Goal: Information Seeking & Learning: Find specific fact

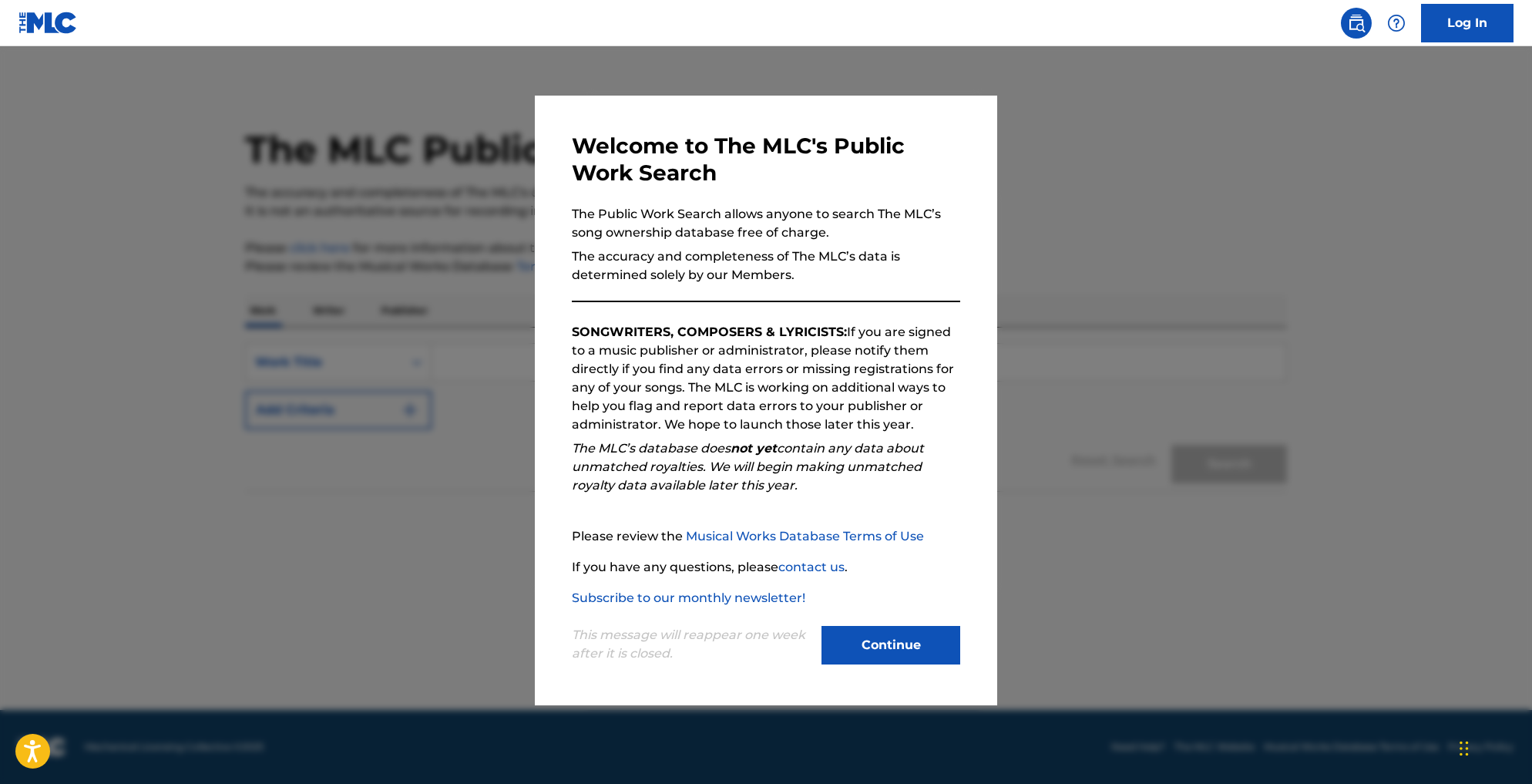
click at [861, 665] on button "Continue" at bounding box center [891, 645] width 139 height 39
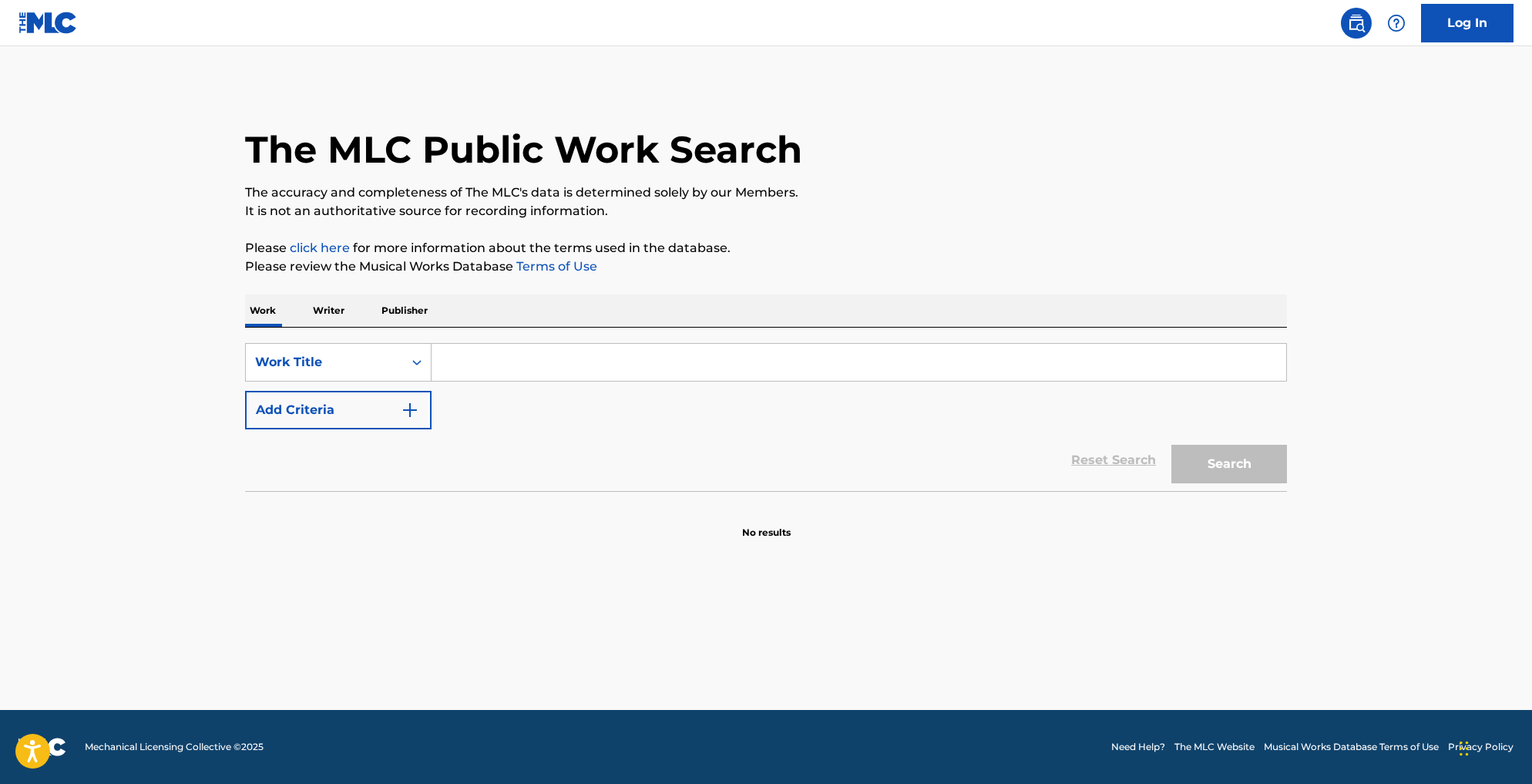
click at [432, 381] on input "Search Form" at bounding box center [859, 362] width 855 height 37
paste input "Mannequin Love - Braxe + Falcon Remix"
click at [510, 381] on input "Mannequin Love - Braxe + Falcon Remix" at bounding box center [859, 362] width 855 height 37
drag, startPoint x: 510, startPoint y: 410, endPoint x: 732, endPoint y: 412, distance: 222.0
click at [732, 381] on input "Mannequin Love - Braxe + Falcon Remix" at bounding box center [859, 362] width 855 height 37
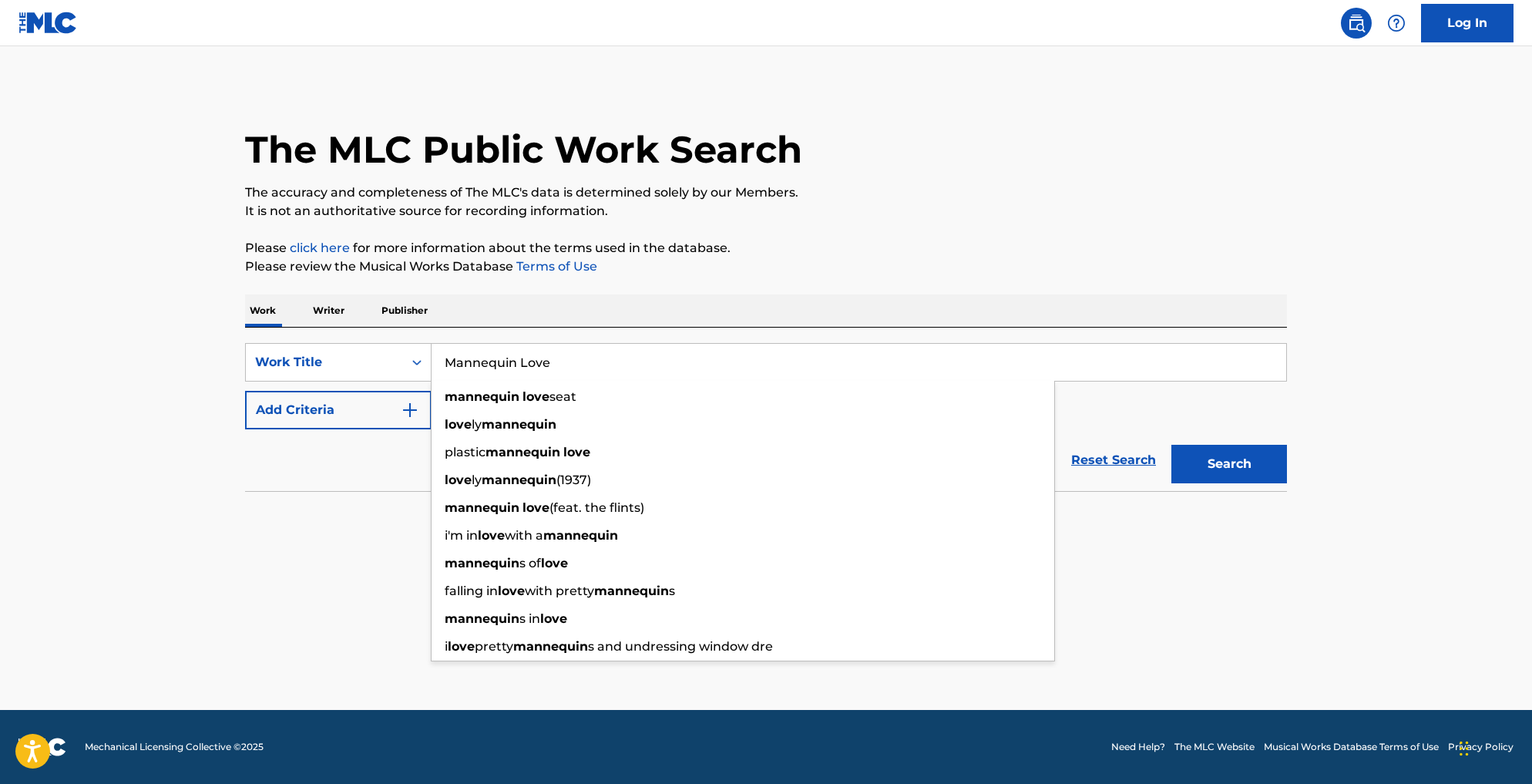
type input "Mannequin Love"
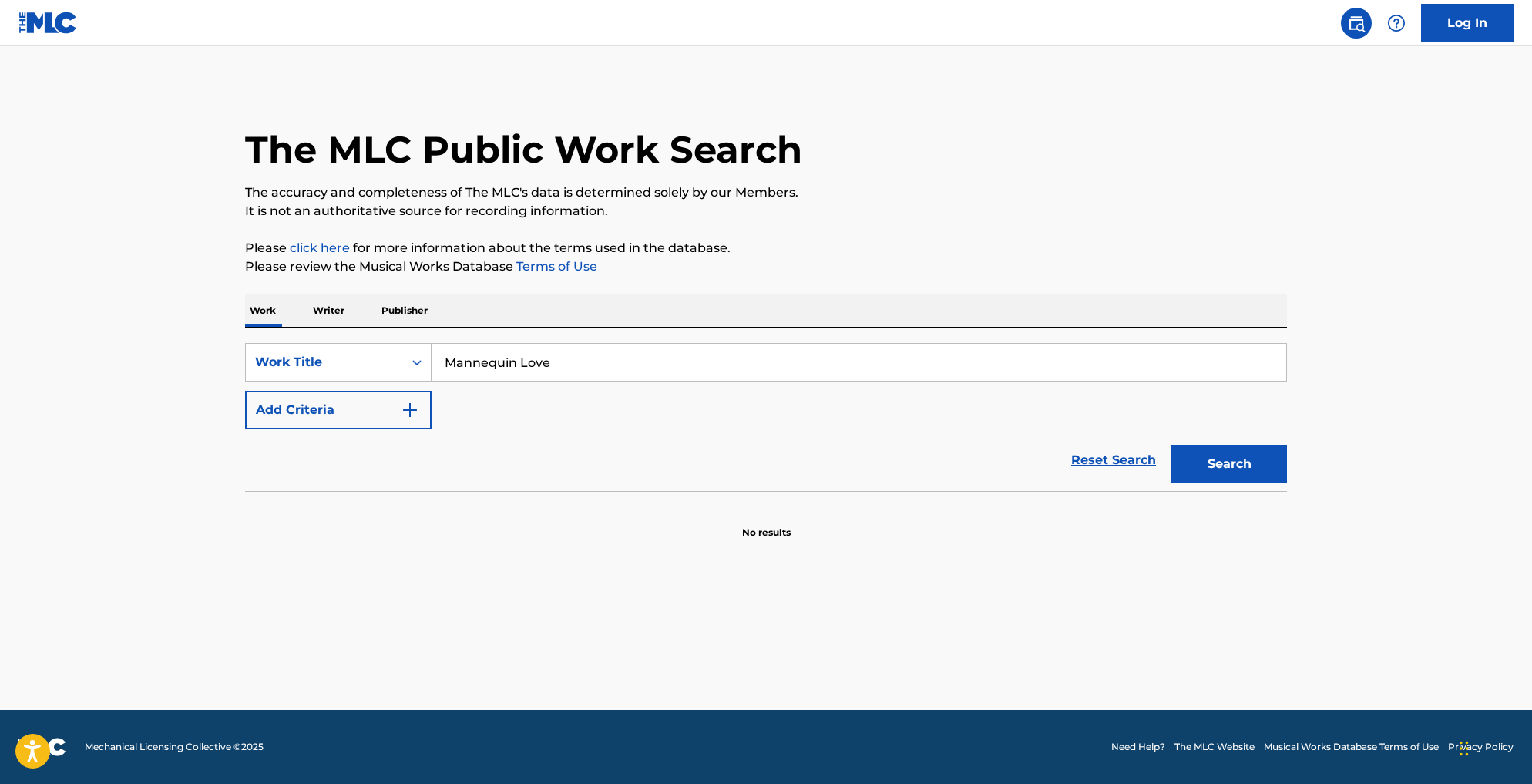
click at [673, 276] on p "Please review the Musical Works Database Terms of Use" at bounding box center [766, 267] width 1042 height 19
click at [267, 429] on button "Add Criteria" at bounding box center [338, 410] width 187 height 39
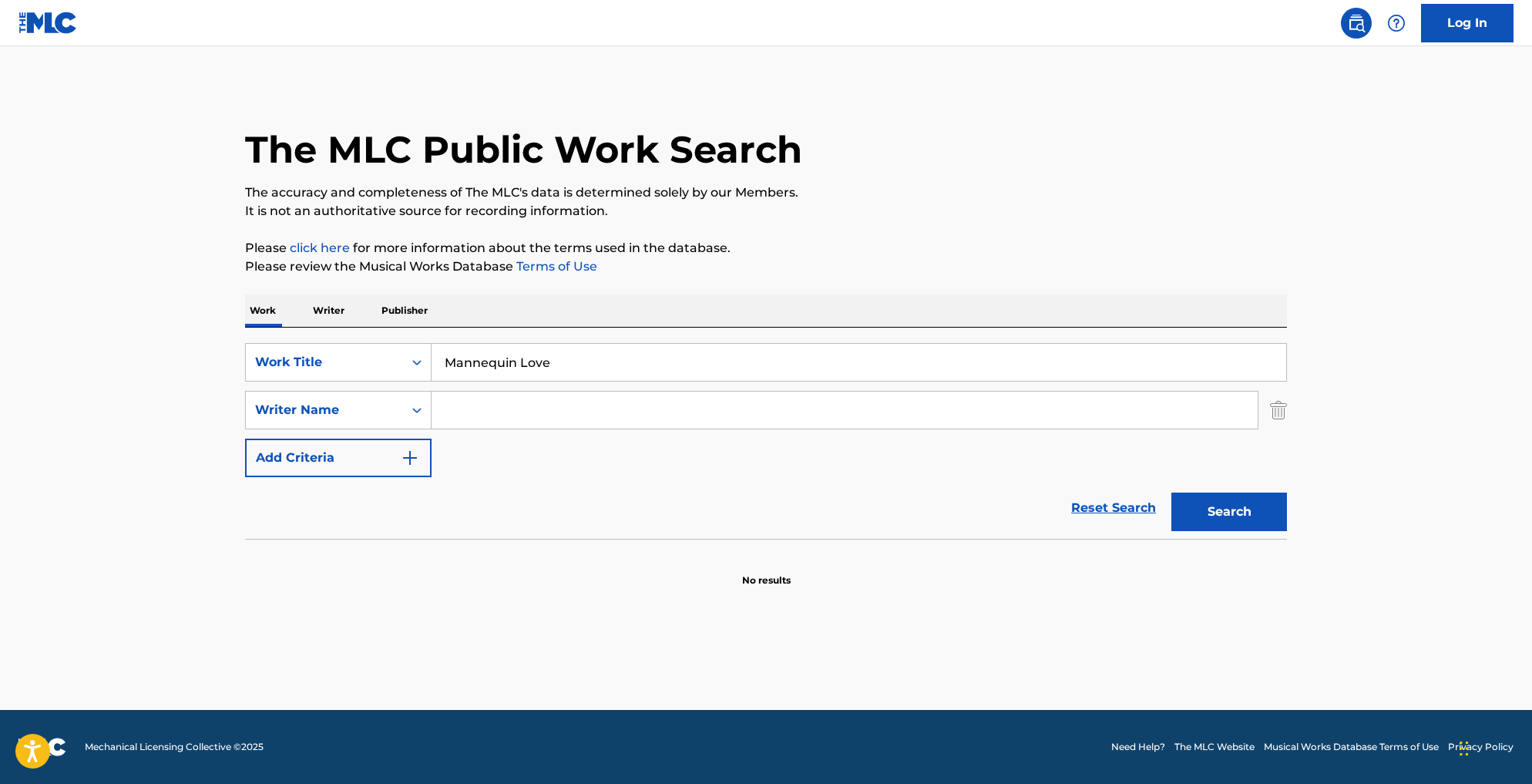
click at [432, 429] on input "Search Form" at bounding box center [845, 410] width 827 height 37
paste input "[PERSON_NAME]"
type input "[PERSON_NAME]"
click at [1288, 531] on button "Search" at bounding box center [1230, 512] width 116 height 39
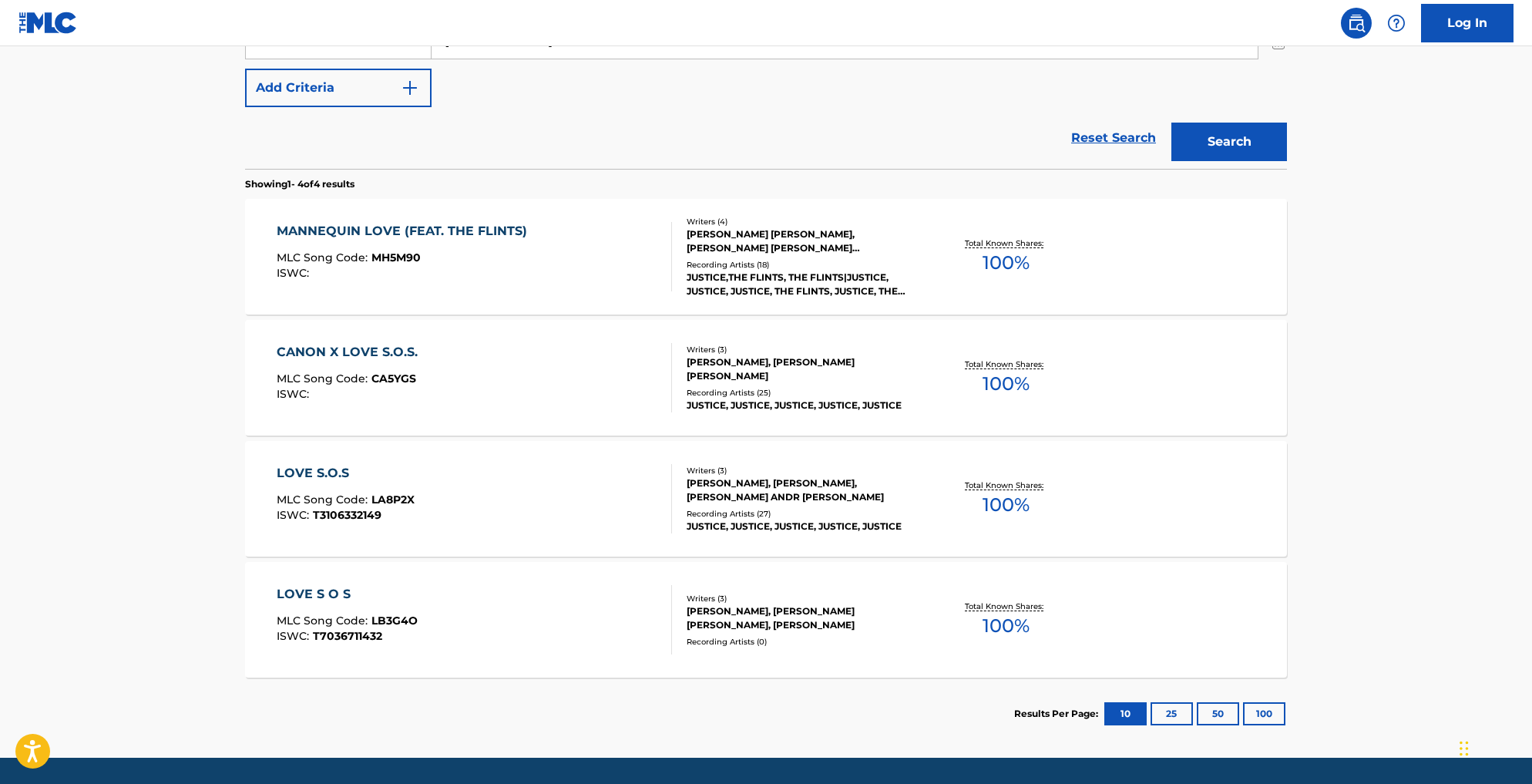
scroll to position [372, 0]
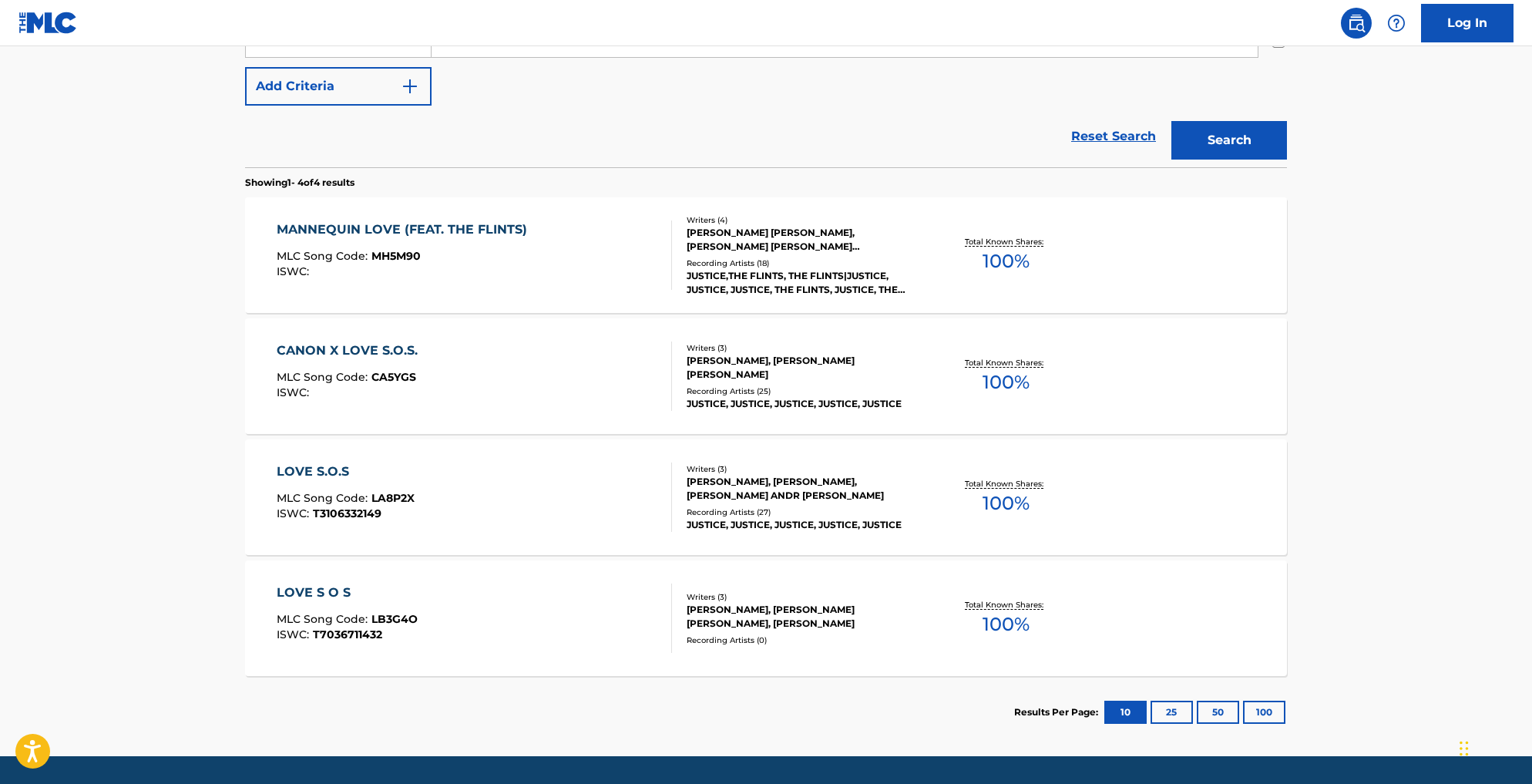
click at [609, 290] on div "MANNEQUIN LOVE (FEAT. THE FLINTS) MLC Song Code : MH5M90 ISWC :" at bounding box center [475, 255] width 396 height 69
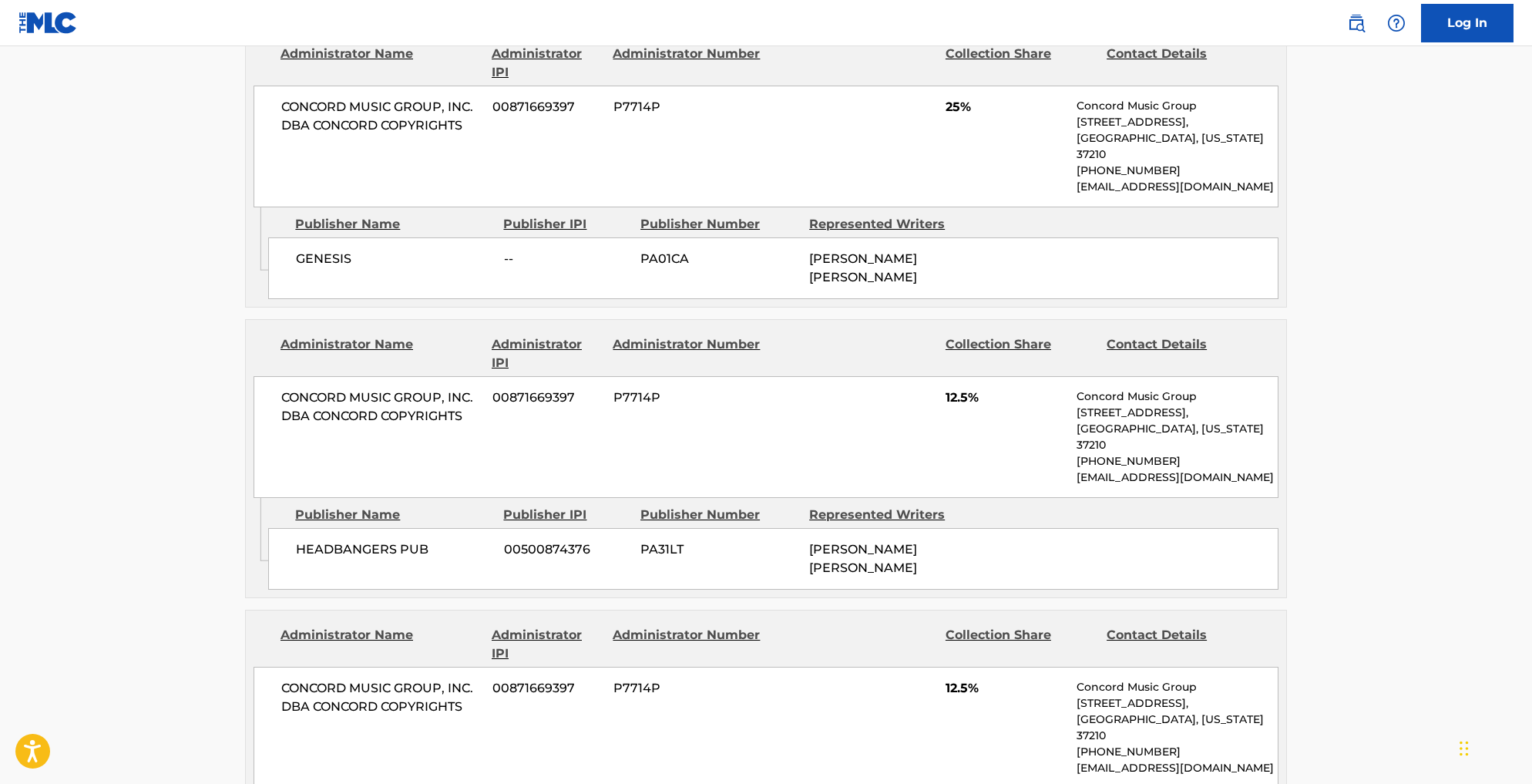
scroll to position [1302, 0]
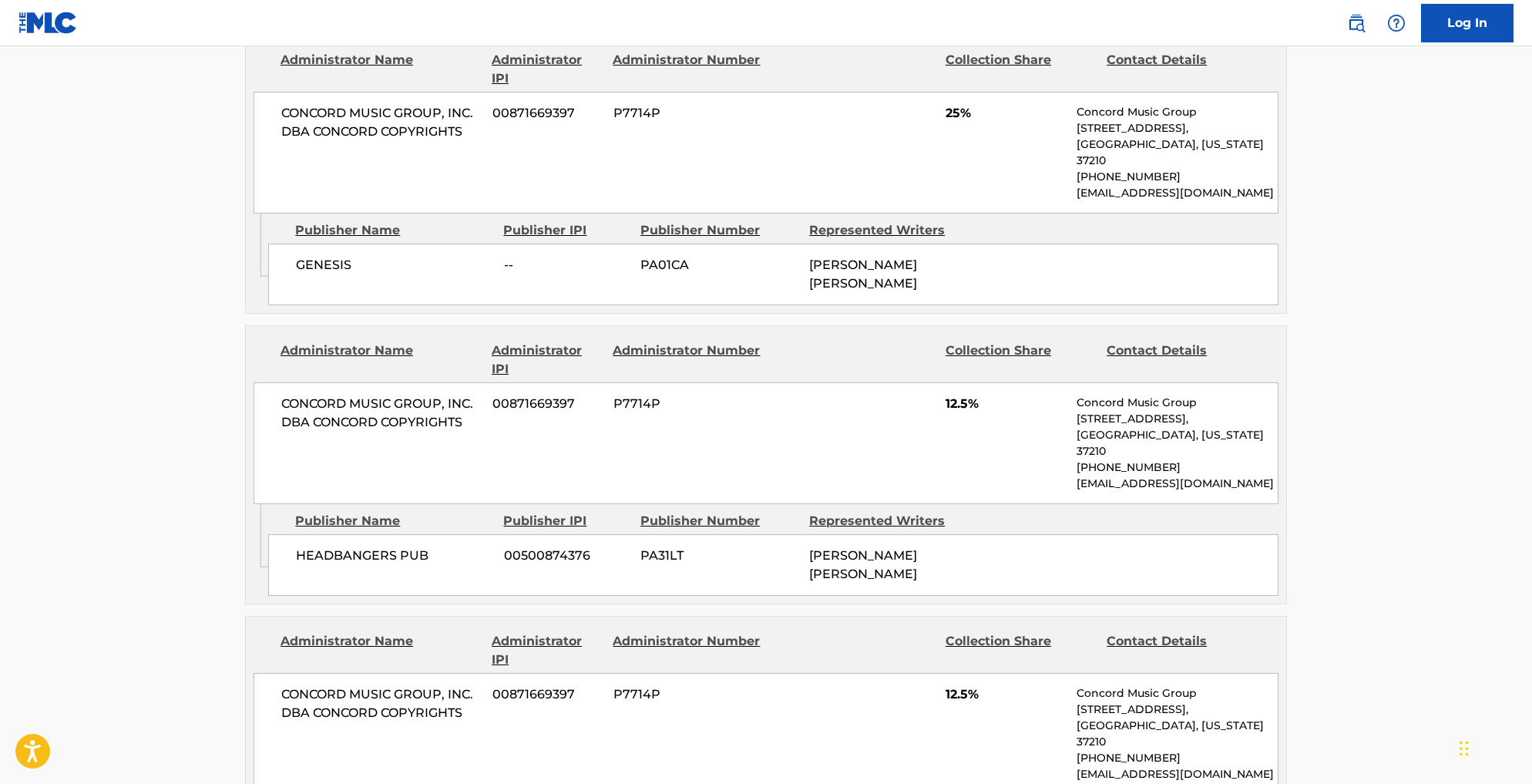
click at [281, 395] on span "CONCORD MUSIC GROUP, INC. DBA CONCORD COPYRIGHTS" at bounding box center [381, 413] width 200 height 37
drag, startPoint x: 194, startPoint y: 389, endPoint x: 307, endPoint y: 390, distance: 113.0
click at [307, 395] on span "CONCORD MUSIC GROUP, INC. DBA CONCORD COPYRIGHTS" at bounding box center [381, 413] width 200 height 37
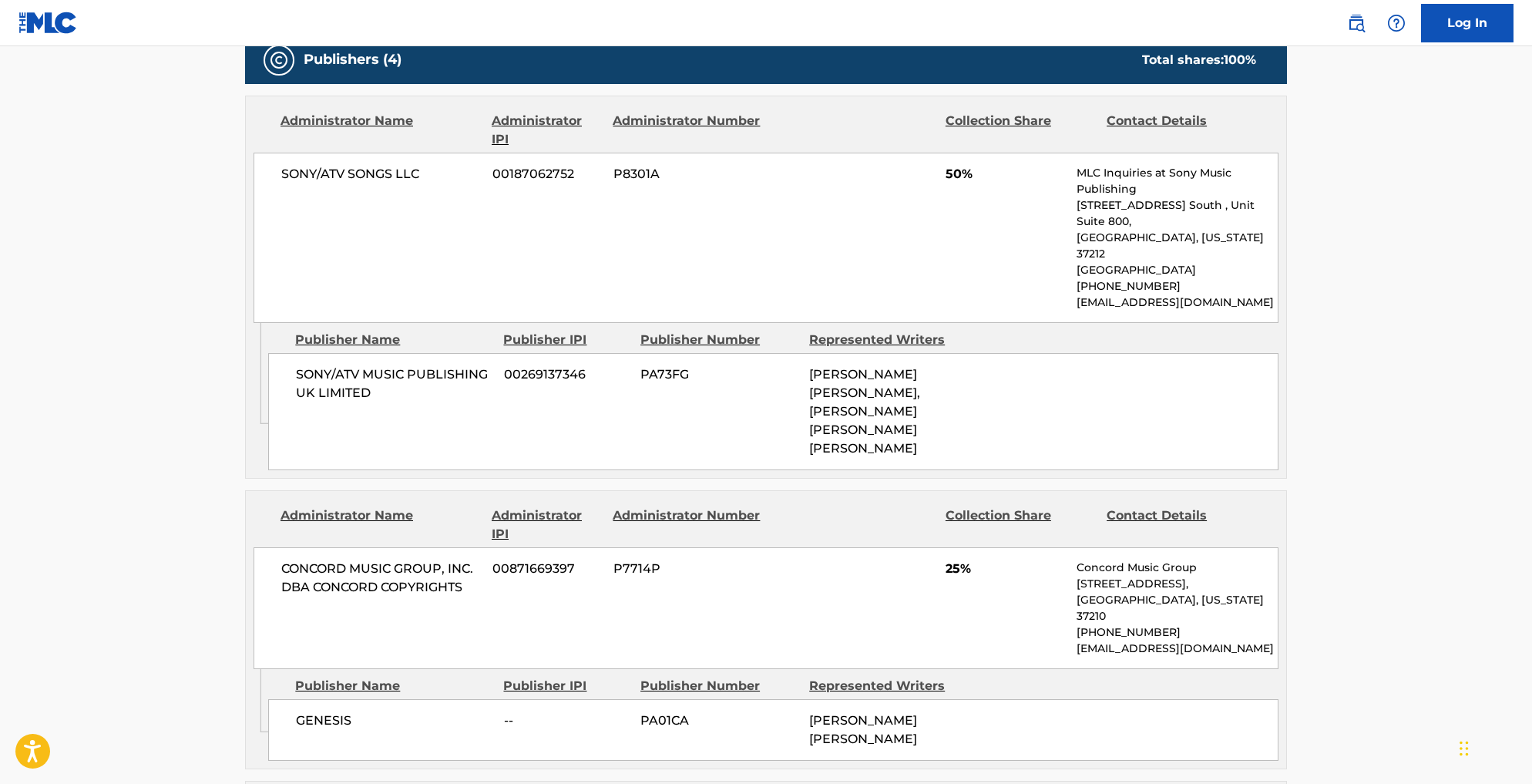
scroll to position [822, 0]
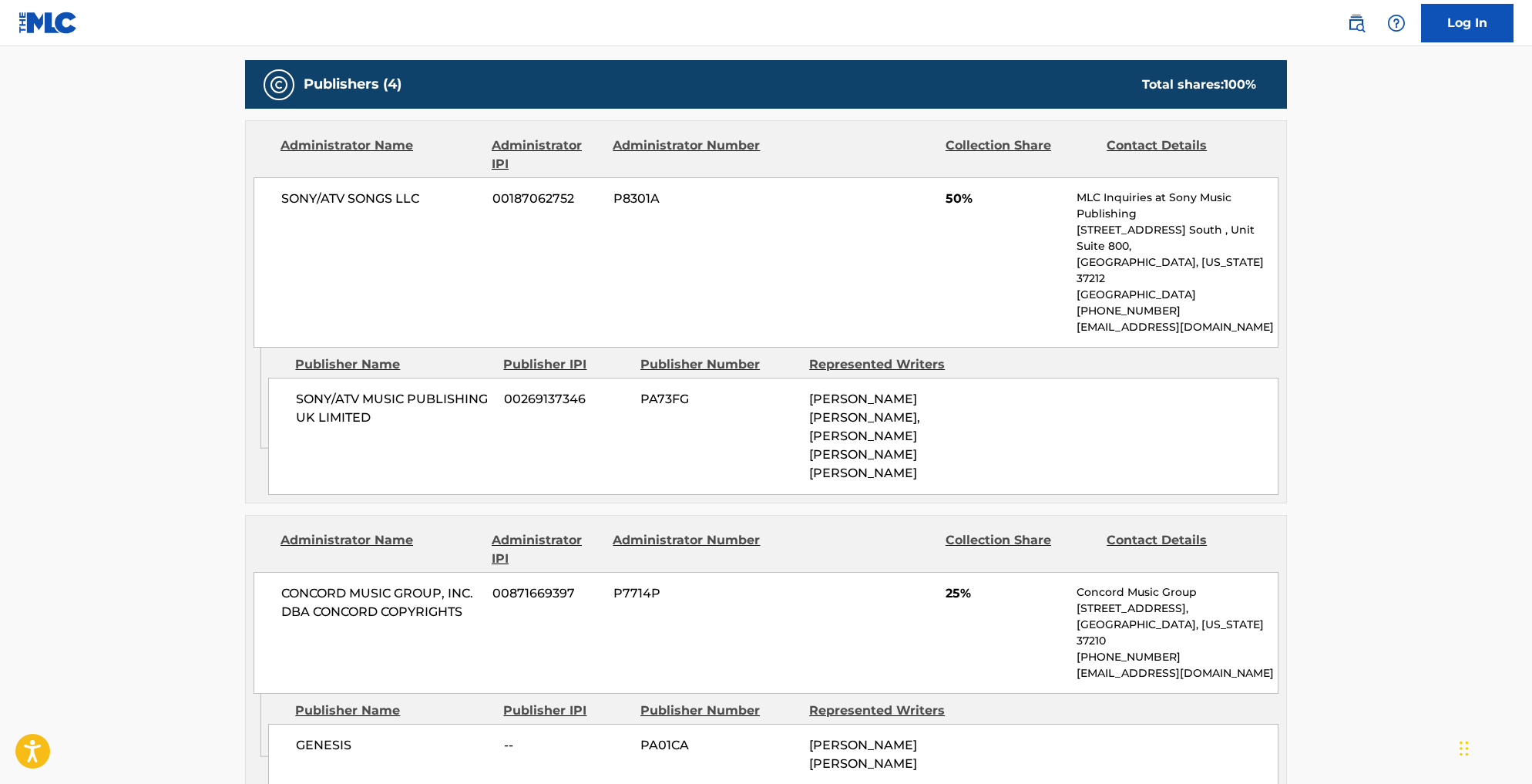
copy span "CONCORD MUSIC GROUP"
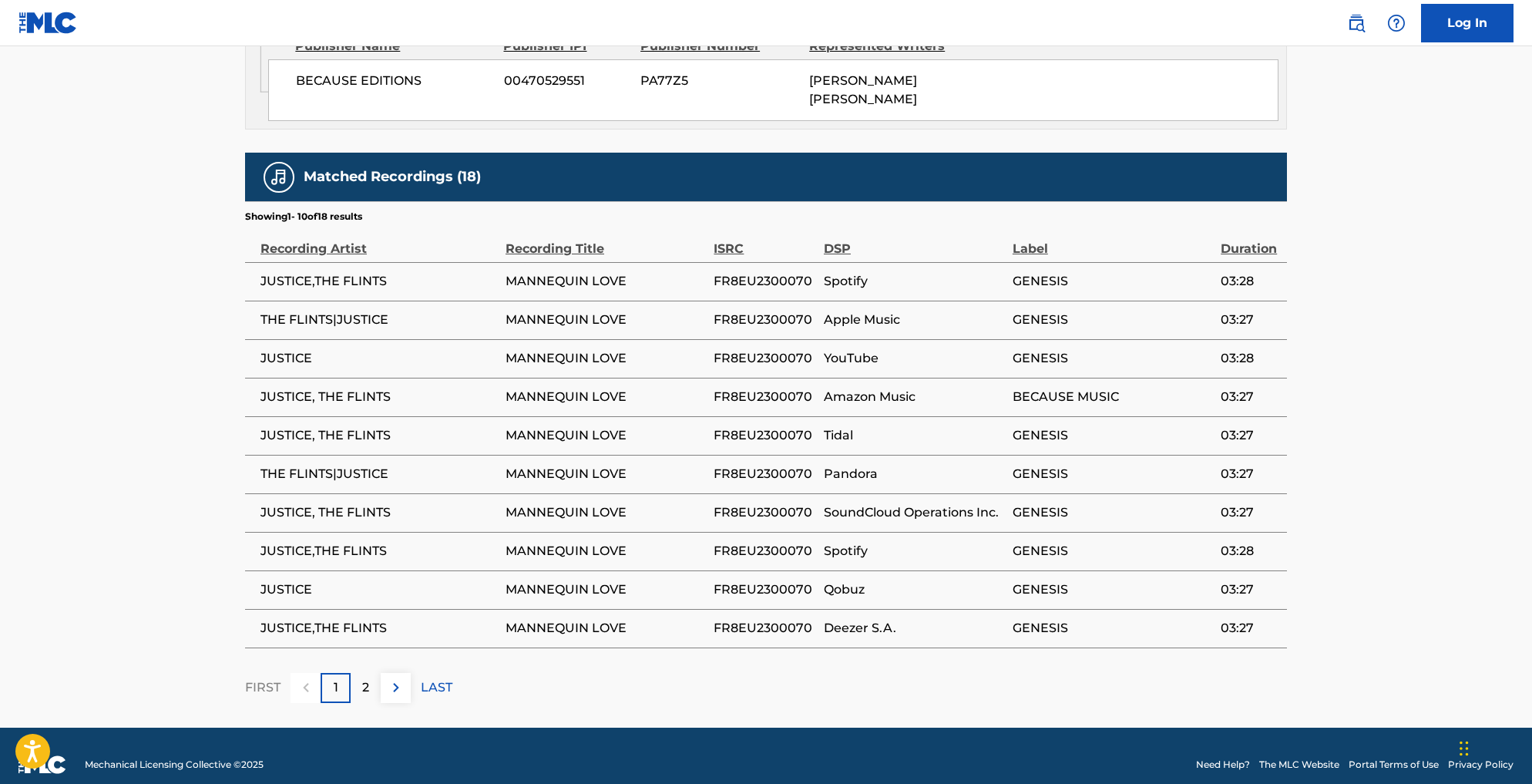
scroll to position [2075, 0]
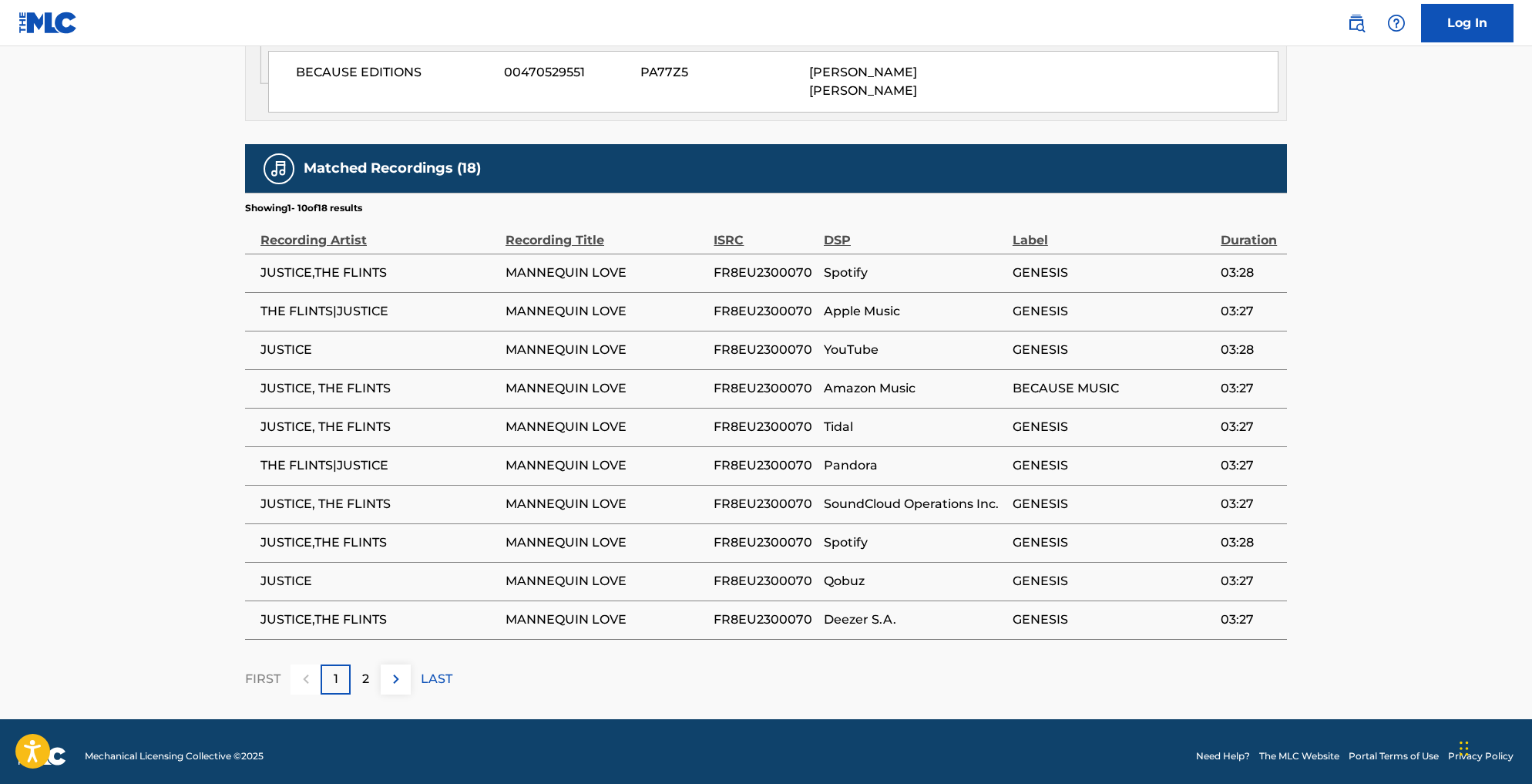
click at [1081, 264] on span "GENESIS" at bounding box center [1113, 273] width 200 height 19
copy span "GENESIS"
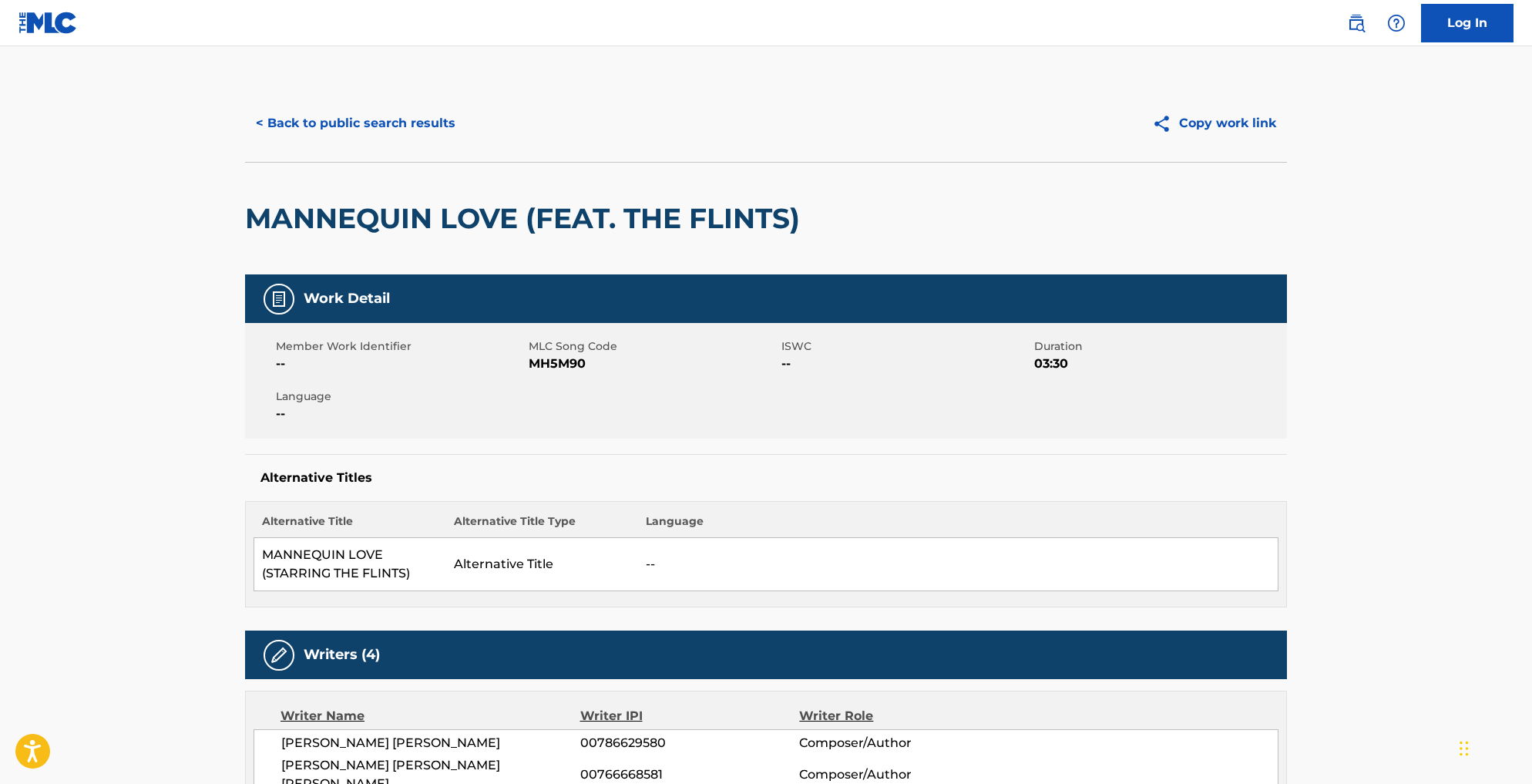
scroll to position [0, 0]
click at [245, 236] on h2 "MANNEQUIN LOVE (FEAT. THE FLINTS)" at bounding box center [527, 218] width 563 height 35
drag, startPoint x: 207, startPoint y: 254, endPoint x: 350, endPoint y: 259, distance: 143.1
click at [350, 236] on h2 "MANNEQUIN LOVE (FEAT. THE FLINTS)" at bounding box center [527, 218] width 563 height 35
copy h2 "MANNEQUIN LOVE"
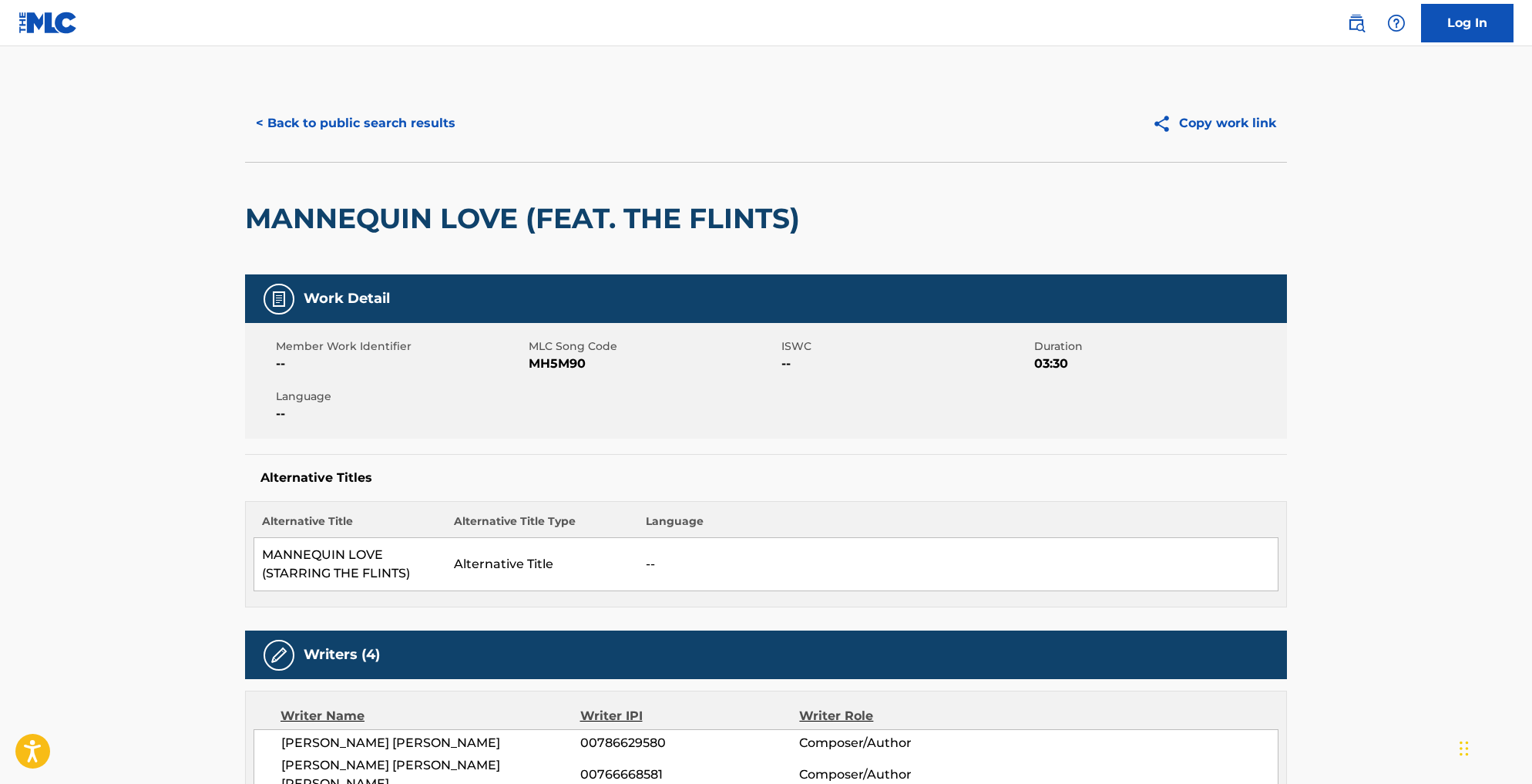
click at [1505, 1] on nav "Log In" at bounding box center [766, 23] width 1532 height 46
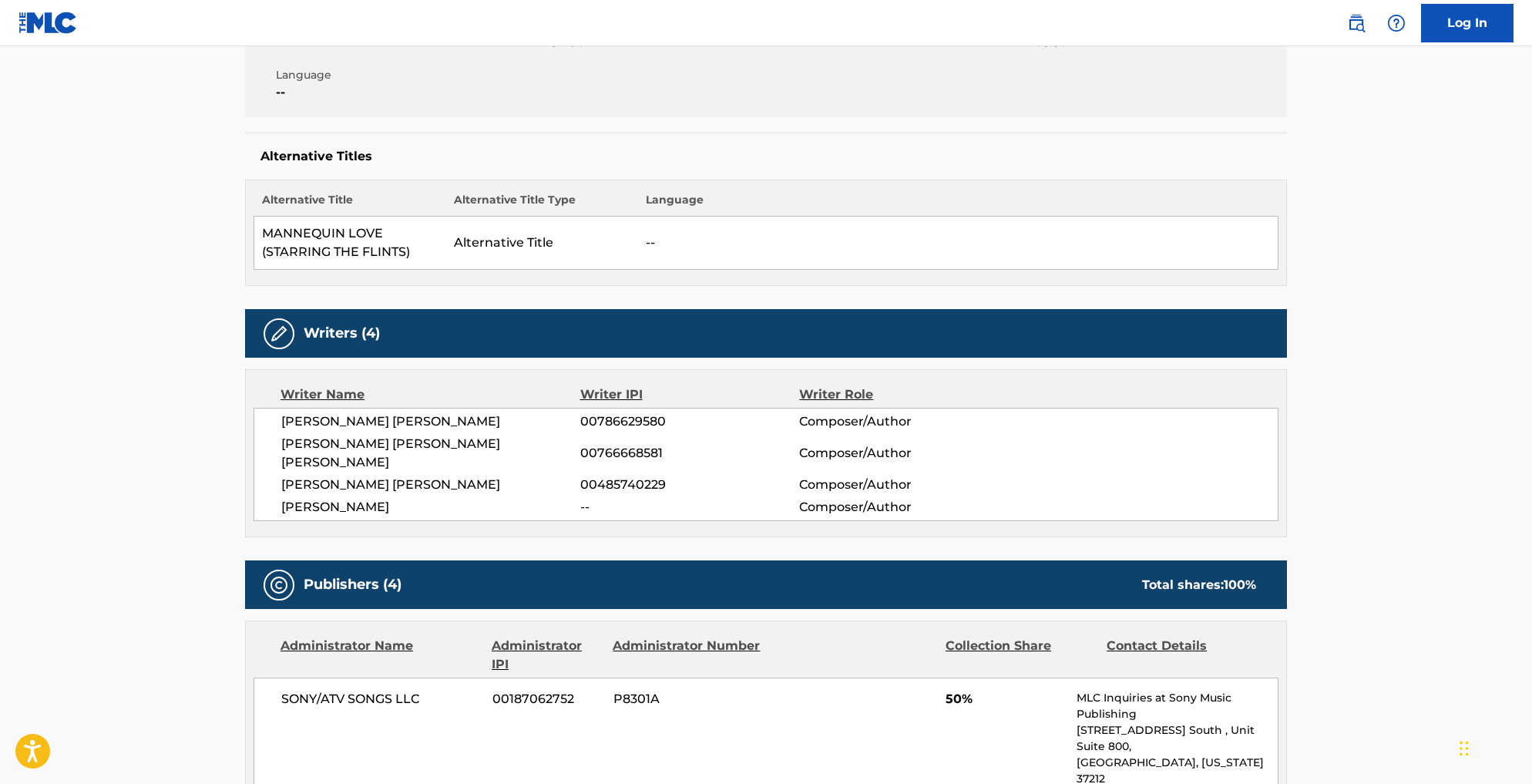
scroll to position [352, 0]
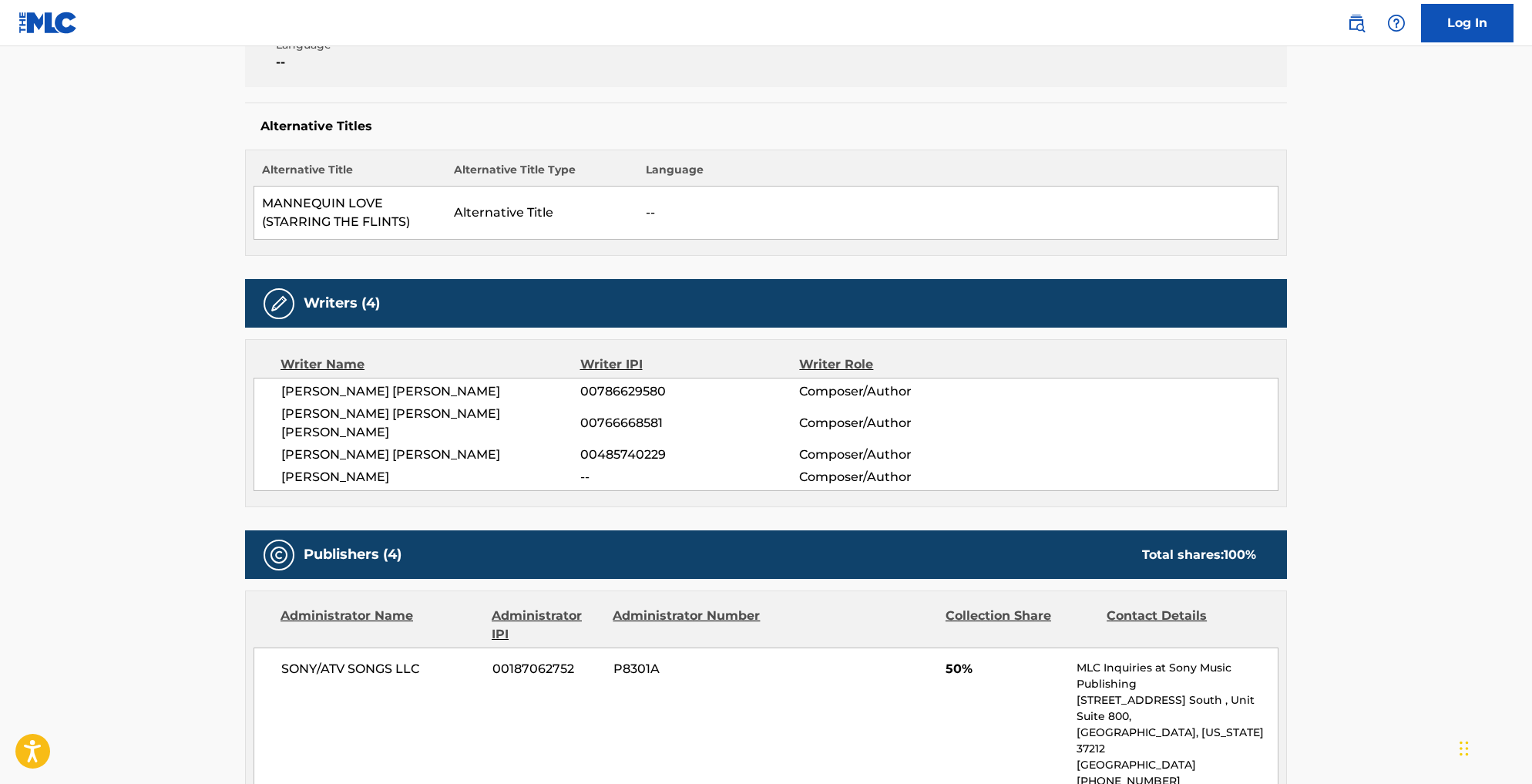
click at [281, 401] on span "[PERSON_NAME] [PERSON_NAME]" at bounding box center [431, 392] width 299 height 19
drag, startPoint x: 194, startPoint y: 495, endPoint x: 300, endPoint y: 560, distance: 124.3
click at [300, 491] on div "[PERSON_NAME] [PERSON_NAME] 00786629580 Composer/Author [PERSON_NAME] [PERSON_N…" at bounding box center [766, 434] width 1025 height 113
copy div "[PERSON_NAME] [PERSON_NAME] 00786629580 Composer/Author [PERSON_NAME] [PERSON_N…"
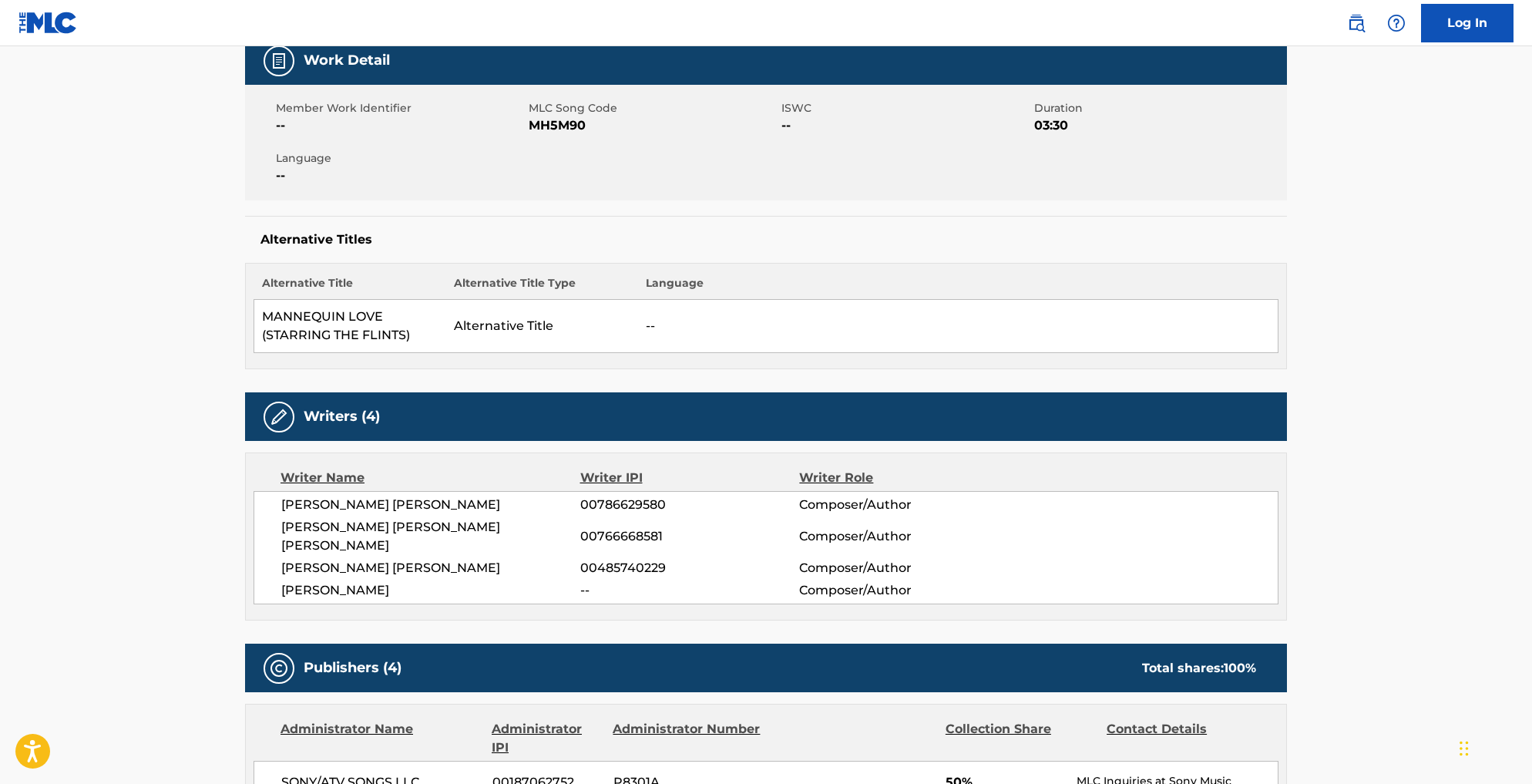
scroll to position [236, 0]
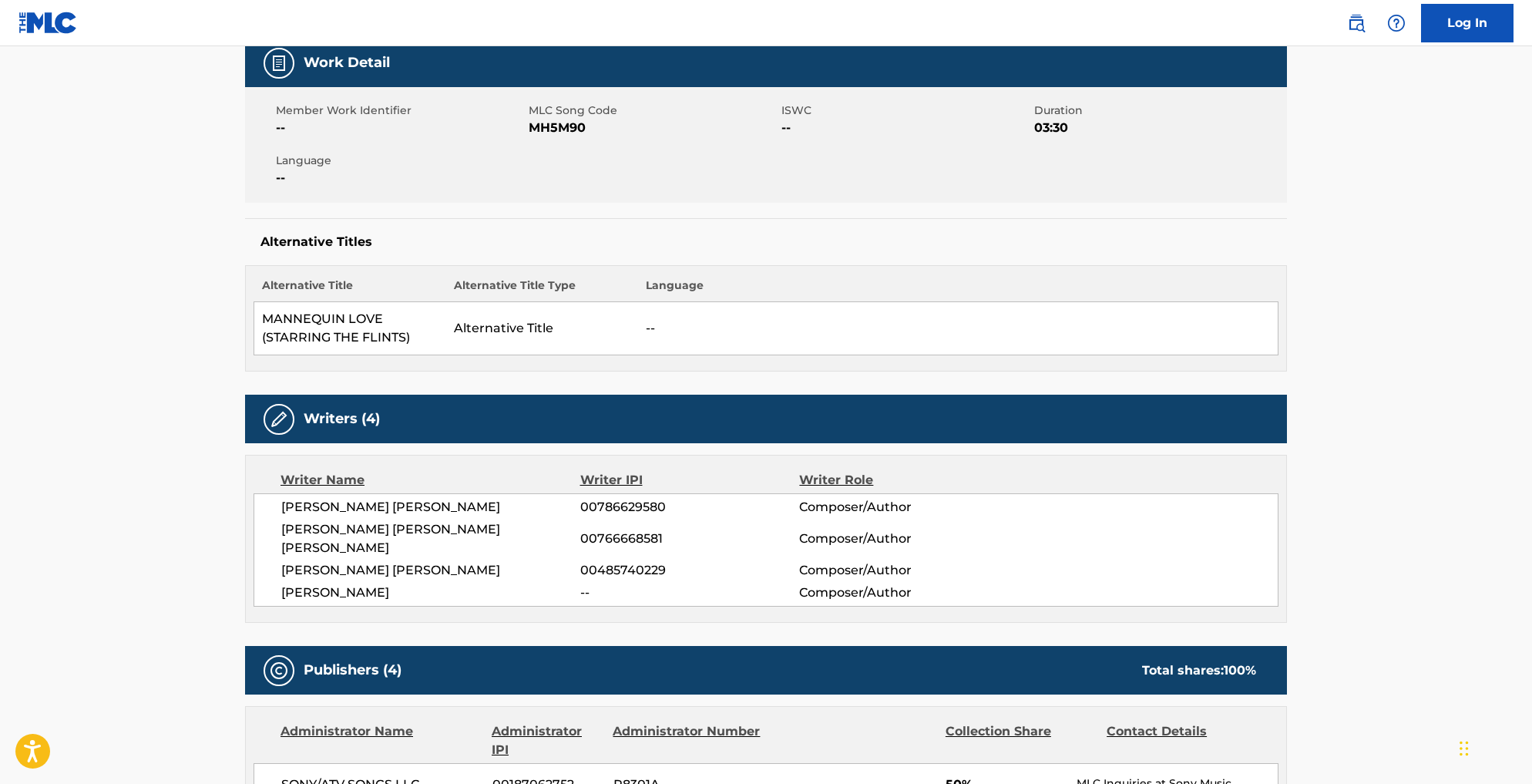
click at [638, 355] on td "--" at bounding box center [958, 328] width 641 height 53
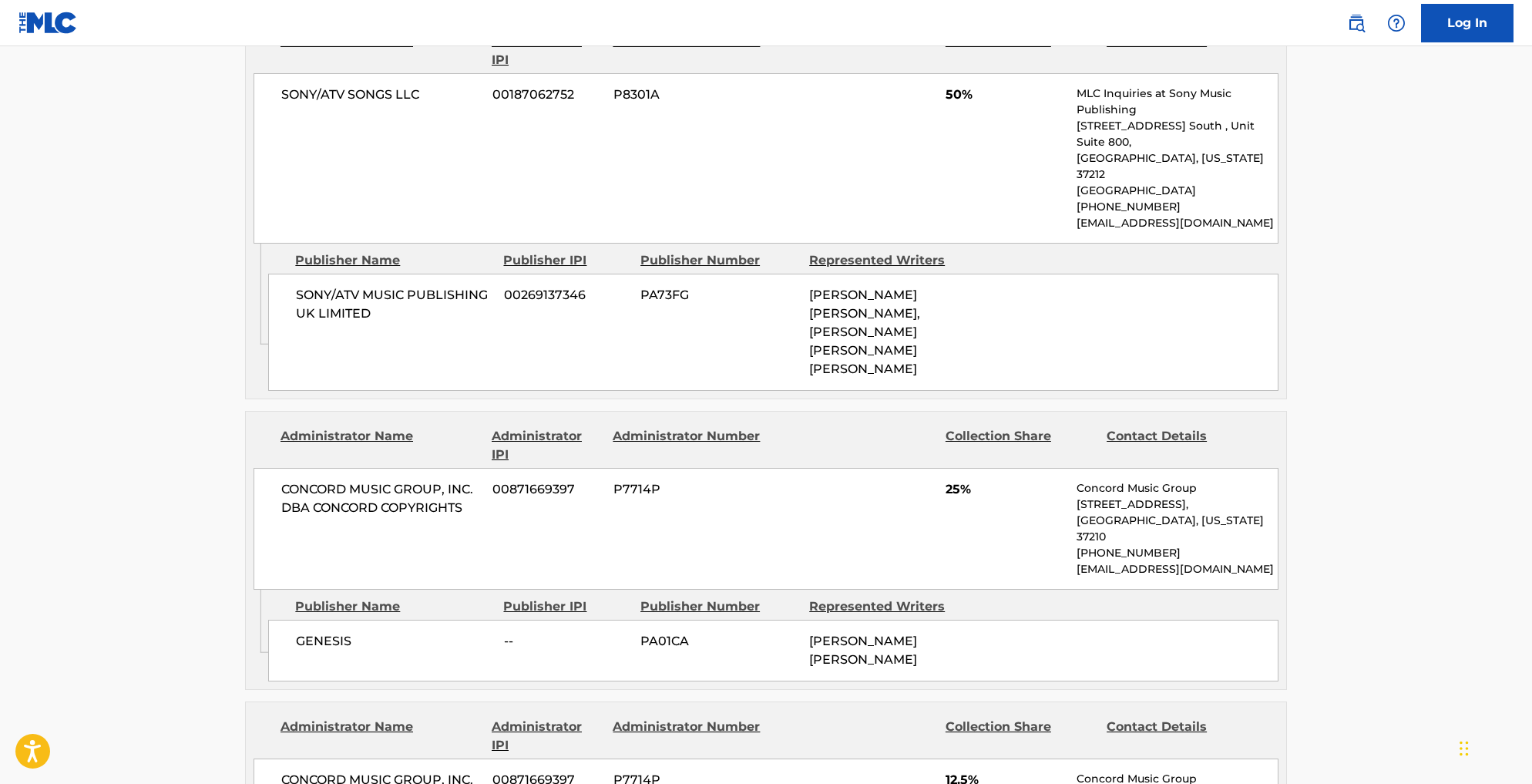
scroll to position [917, 0]
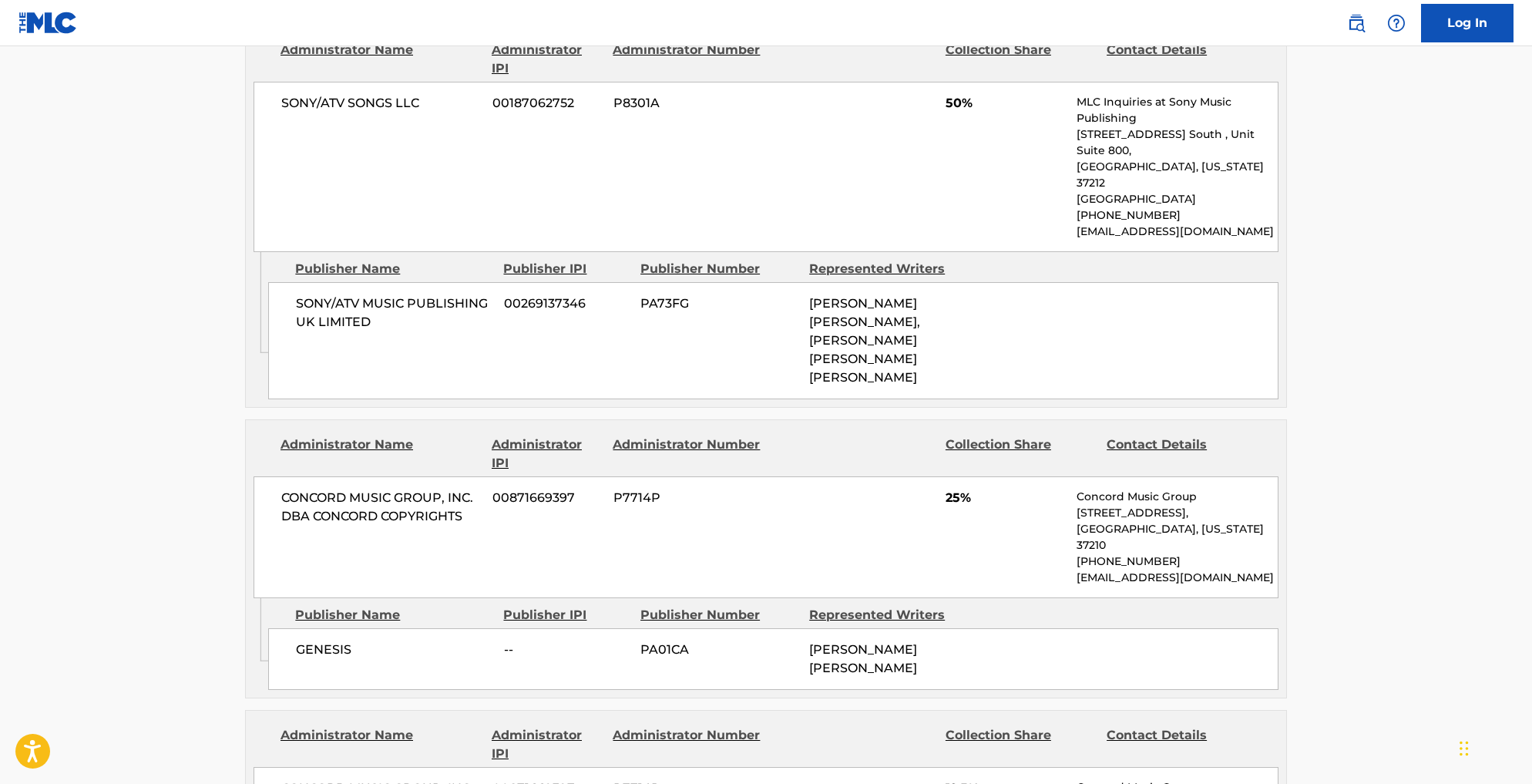
click at [281, 113] on span "SONY/ATV SONGS LLC" at bounding box center [381, 103] width 200 height 19
drag, startPoint x: 194, startPoint y: 201, endPoint x: 301, endPoint y: 202, distance: 107.0
click at [301, 113] on span "SONY/ATV SONGS LLC" at bounding box center [381, 103] width 200 height 19
copy span "SONY/ATV SONGS LLC"
click at [421, 249] on div "SONY/ATV SONGS LLC 00187062752 P8301A 50% MLC Inquiries at Sony Music Publishin…" at bounding box center [766, 167] width 1025 height 170
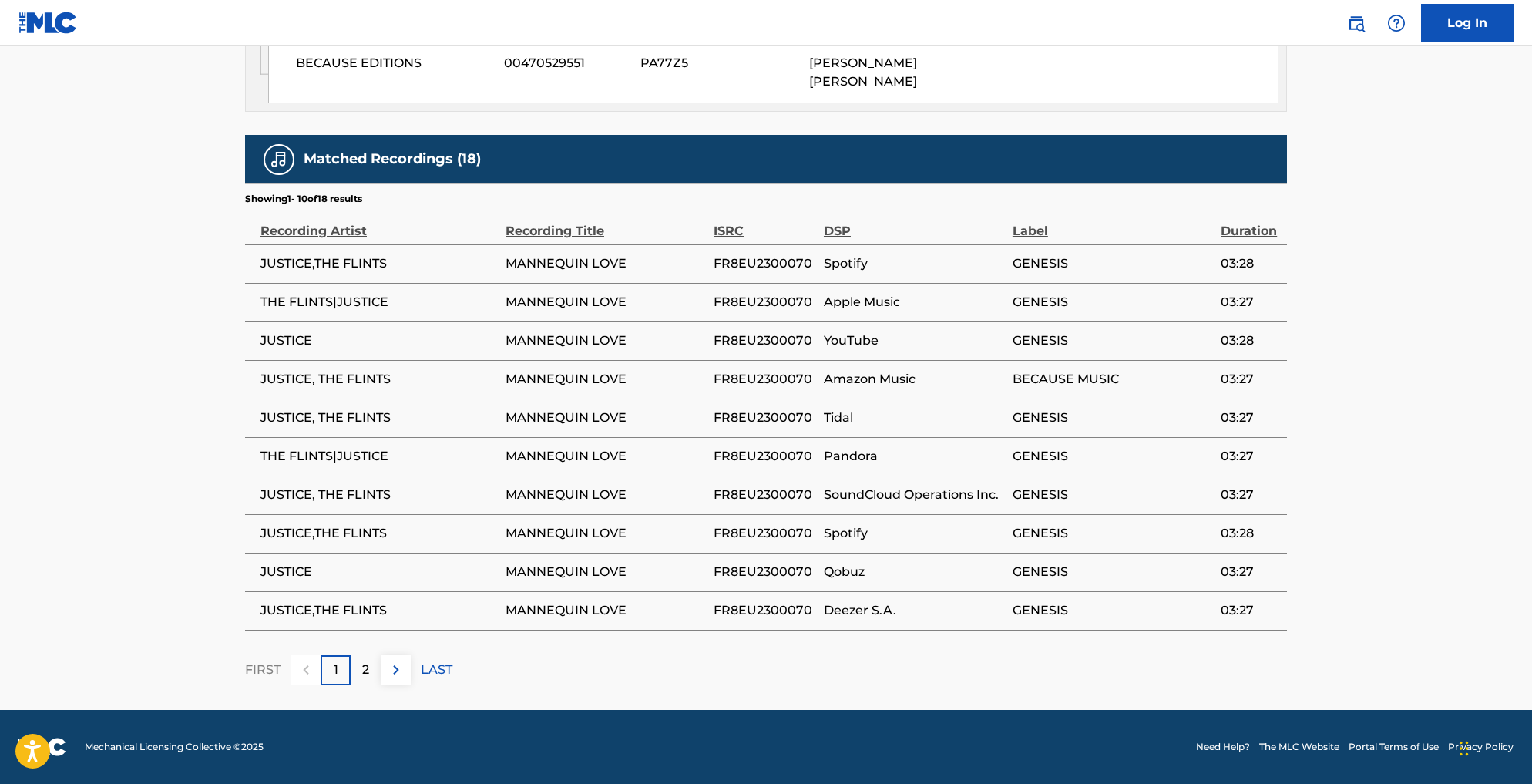
scroll to position [2076, 0]
